Goal: Task Accomplishment & Management: Manage account settings

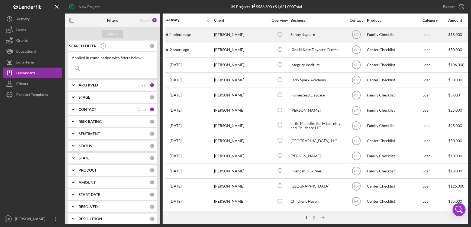
click at [306, 35] on div "Sunny daycare" at bounding box center [317, 35] width 54 height 14
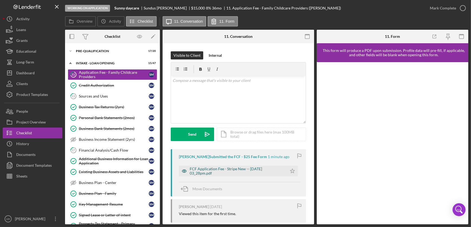
click at [217, 171] on div "FCF Application Fee - Stripe New -- [DATE] 03_28pm.pdf" at bounding box center [237, 171] width 95 height 9
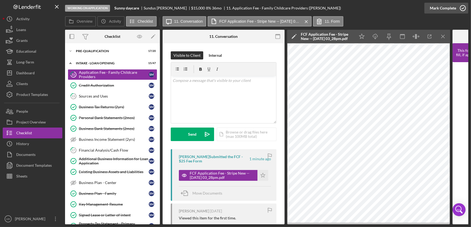
click at [465, 6] on icon "button" at bounding box center [463, 8] width 14 height 14
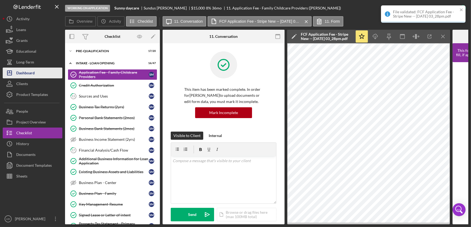
click at [40, 73] on button "Icon/Dashboard Dashboard" at bounding box center [33, 73] width 60 height 11
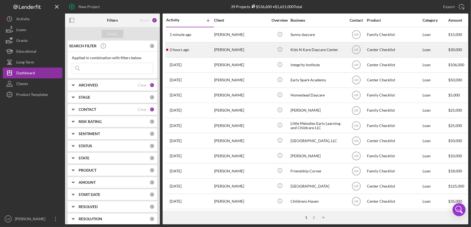
click at [303, 48] on div "Kids N Kare Daycare Center" at bounding box center [317, 50] width 54 height 14
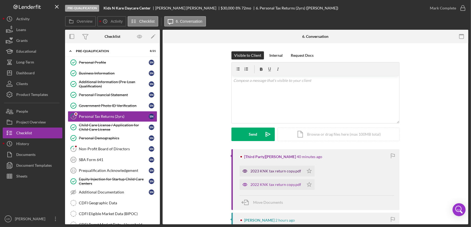
click at [266, 173] on div "2023 KNK tax return copy.pdf" at bounding box center [275, 171] width 51 height 4
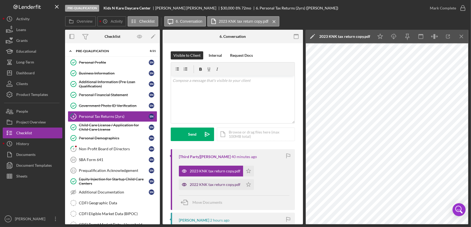
click at [215, 183] on div "2022 KNK tax return copy.pdf" at bounding box center [215, 185] width 51 height 4
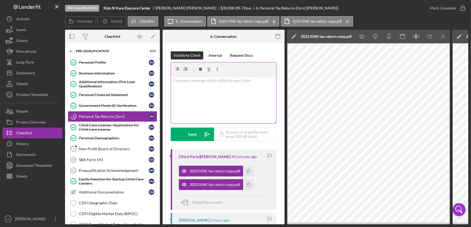
click at [216, 100] on div "v Color teal Color pink Remove color Add row above Add row below Add column bef…" at bounding box center [223, 99] width 105 height 47
click at [213, 95] on div "v Color teal Color pink Remove color Add row above Add row below Add column bef…" at bounding box center [223, 99] width 105 height 47
drag, startPoint x: 322, startPoint y: 225, endPoint x: 347, endPoint y: 225, distance: 25.7
click at [347, 225] on div "Pre-Qualification Kids N Kare Daycare Center [PERSON_NAME] $30,000 $7,500 8 % 7…" at bounding box center [235, 113] width 471 height 227
click at [223, 80] on p "Hello, 2022 and 2023" at bounding box center [223, 81] width 102 height 6
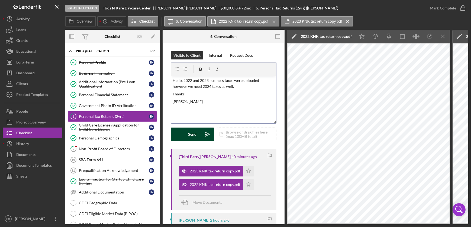
click at [190, 130] on div "Send" at bounding box center [192, 135] width 8 height 14
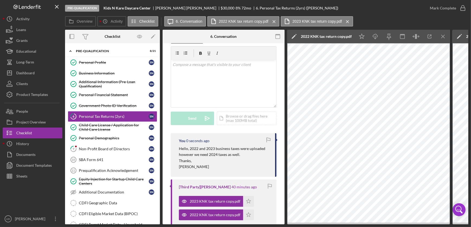
scroll to position [24, 0]
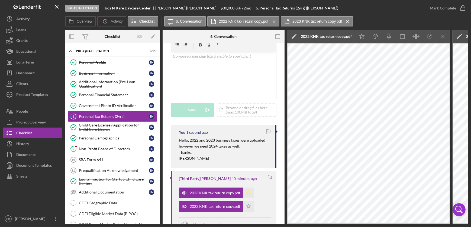
click at [246, 192] on icon "Icon/Star" at bounding box center [248, 193] width 11 height 11
click at [246, 207] on icon "Icon/Star" at bounding box center [248, 206] width 11 height 11
click at [99, 153] on link "9 Non-Profit Board of Directors S N" at bounding box center [112, 149] width 89 height 11
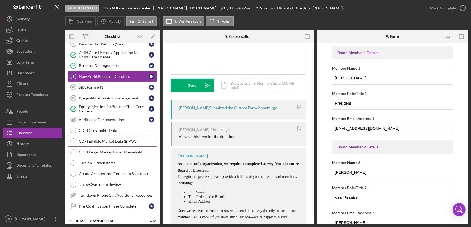
scroll to position [74, 0]
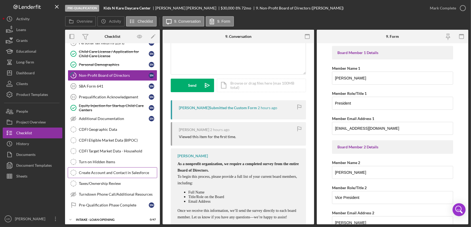
click at [99, 171] on div "Create Account and Contact in Salesforce" at bounding box center [118, 173] width 78 height 4
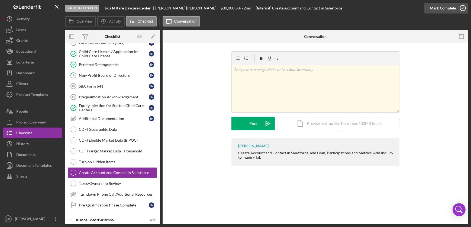
click at [465, 7] on icon "button" at bounding box center [463, 8] width 14 height 14
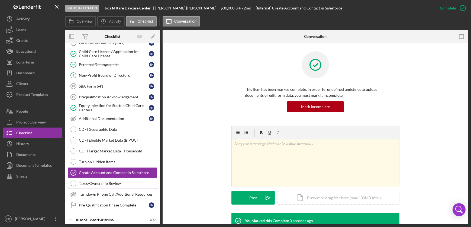
click at [93, 183] on div "Taxes/Ownership Review" at bounding box center [118, 184] width 78 height 4
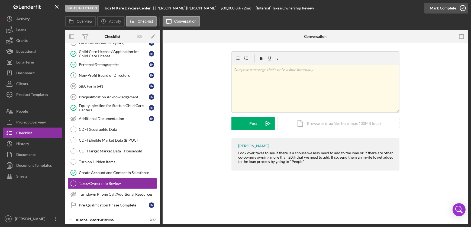
click at [462, 5] on icon "button" at bounding box center [463, 8] width 14 height 14
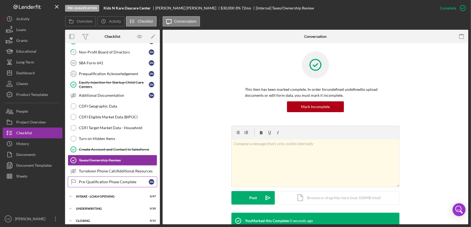
scroll to position [125, 0]
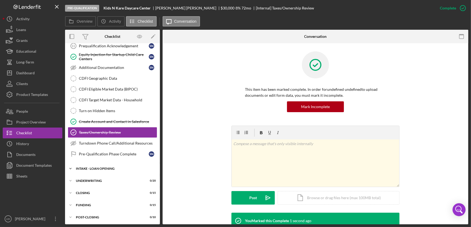
click at [95, 164] on div "Icon/Expander INTAKE - LOAN OPENING 0 / 47" at bounding box center [112, 169] width 95 height 11
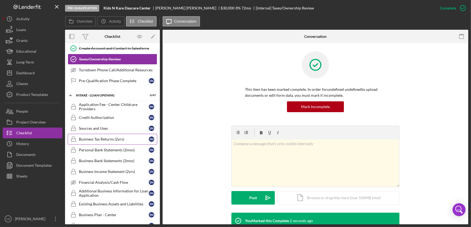
scroll to position [199, 0]
click at [97, 149] on div "Personal Bank Statements (2mos)" at bounding box center [114, 150] width 70 height 4
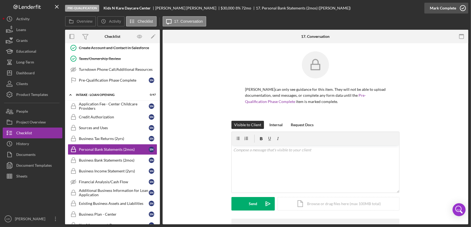
click at [463, 7] on icon "button" at bounding box center [463, 8] width 14 height 14
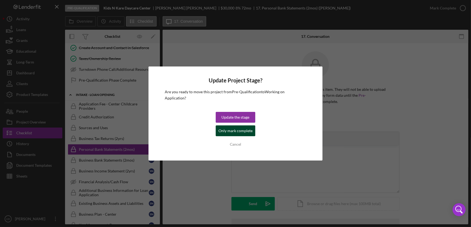
click at [238, 128] on div "Only mark complete" at bounding box center [235, 131] width 34 height 11
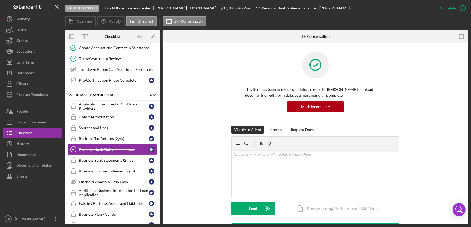
click at [94, 113] on link "Credit Authorization Credit Authorization S N" at bounding box center [112, 117] width 89 height 11
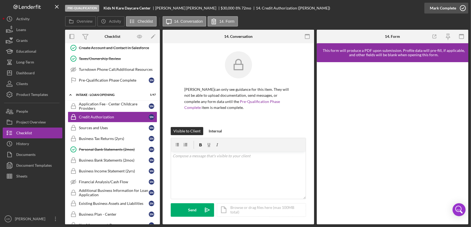
click at [464, 9] on icon "button" at bounding box center [463, 8] width 14 height 14
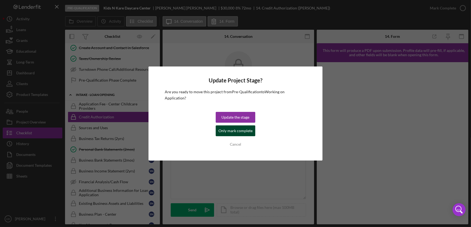
click at [233, 129] on div "Only mark complete" at bounding box center [235, 131] width 34 height 11
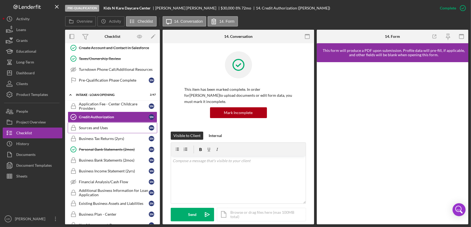
scroll to position [223, 0]
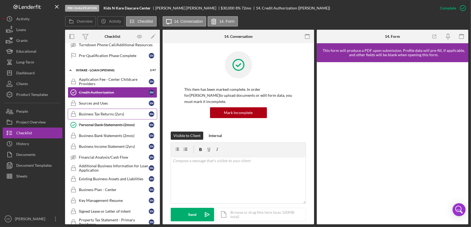
click at [103, 113] on div "Business Tax Returns (2yrs)" at bounding box center [114, 114] width 70 height 4
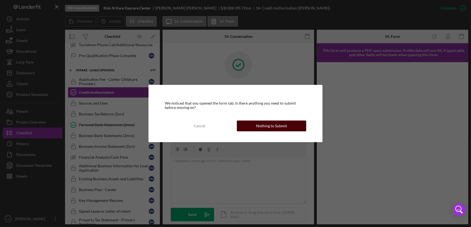
click at [282, 126] on div "Nothing to Submit" at bounding box center [271, 126] width 31 height 11
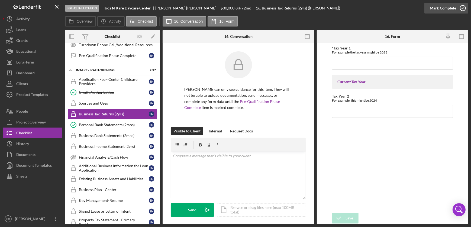
click at [460, 6] on circle "button" at bounding box center [462, 7] width 5 height 5
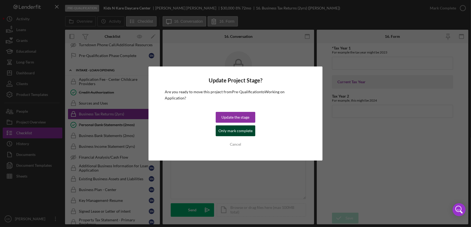
drag, startPoint x: 231, startPoint y: 129, endPoint x: 109, endPoint y: 123, distance: 122.8
click at [231, 129] on div "Only mark complete" at bounding box center [235, 131] width 34 height 11
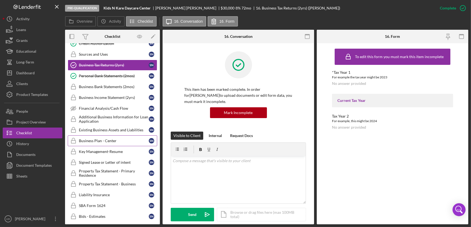
scroll to position [273, 0]
click at [91, 151] on div "Key Management-Resume" at bounding box center [114, 151] width 70 height 4
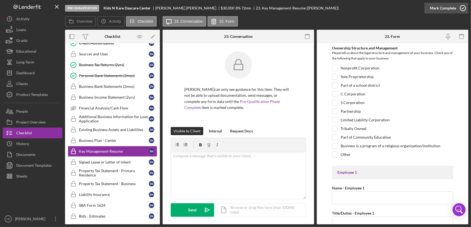
click at [467, 9] on icon "button" at bounding box center [463, 8] width 14 height 14
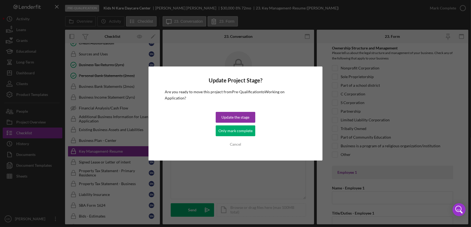
drag, startPoint x: 225, startPoint y: 132, endPoint x: 214, endPoint y: 132, distance: 10.6
click at [225, 132] on div "Only mark complete" at bounding box center [235, 131] width 34 height 11
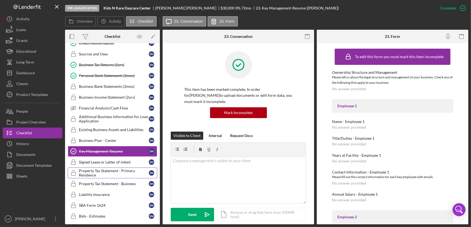
click at [90, 173] on div "Property Tax Statement - Primary Residence" at bounding box center [114, 173] width 70 height 9
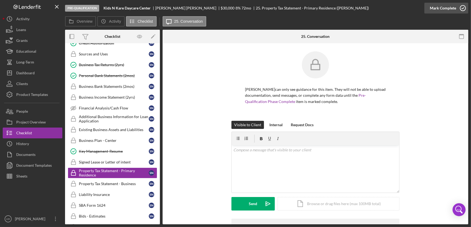
click at [460, 8] on icon "button" at bounding box center [463, 8] width 14 height 14
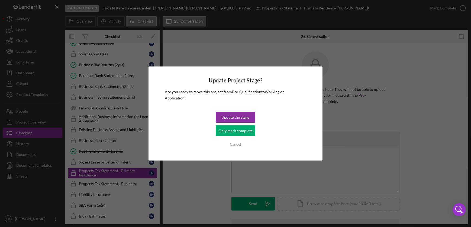
drag, startPoint x: 238, startPoint y: 127, endPoint x: 224, endPoint y: 133, distance: 15.1
click at [237, 128] on div "Only mark complete" at bounding box center [235, 131] width 34 height 11
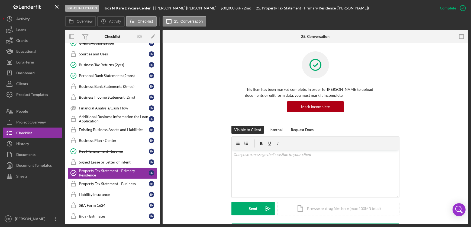
click at [103, 182] on div "Property Tax Statement - Business" at bounding box center [114, 184] width 70 height 4
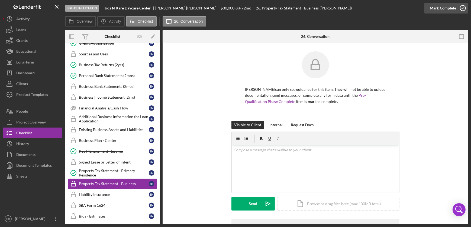
click at [465, 7] on icon "button" at bounding box center [463, 8] width 14 height 14
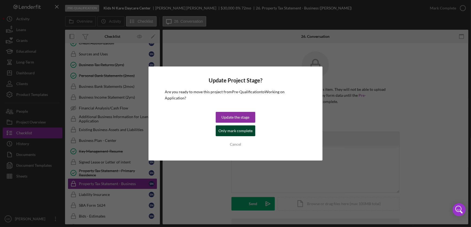
click at [229, 126] on div "Only mark complete" at bounding box center [235, 131] width 34 height 11
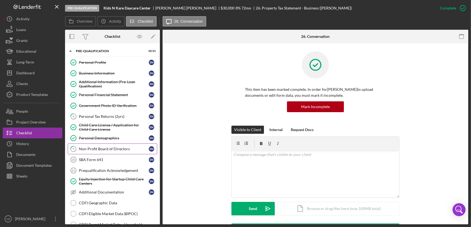
click at [93, 150] on div "Non-Profit Board of Directors" at bounding box center [114, 149] width 70 height 4
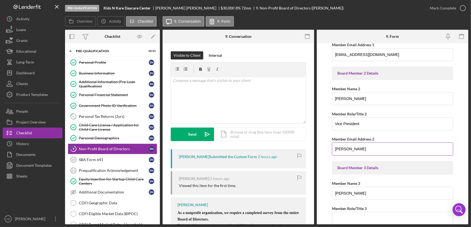
scroll to position [74, 0]
click at [270, 113] on div "v Color teal Color pink Remove color Add row above Add row below Add column bef…" at bounding box center [238, 99] width 135 height 47
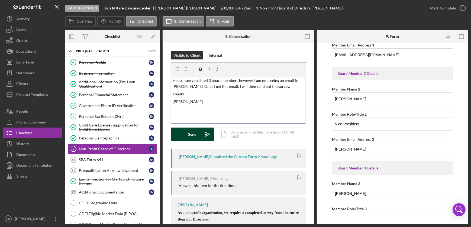
click at [184, 131] on button "Send Icon/icon-invite-send" at bounding box center [192, 135] width 43 height 14
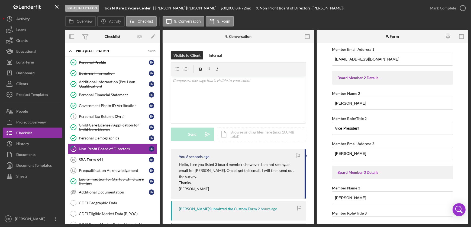
scroll to position [0, 0]
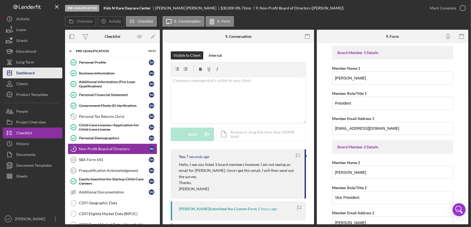
click at [44, 70] on button "Icon/Dashboard Dashboard" at bounding box center [33, 73] width 60 height 11
